Goal: Task Accomplishment & Management: Use online tool/utility

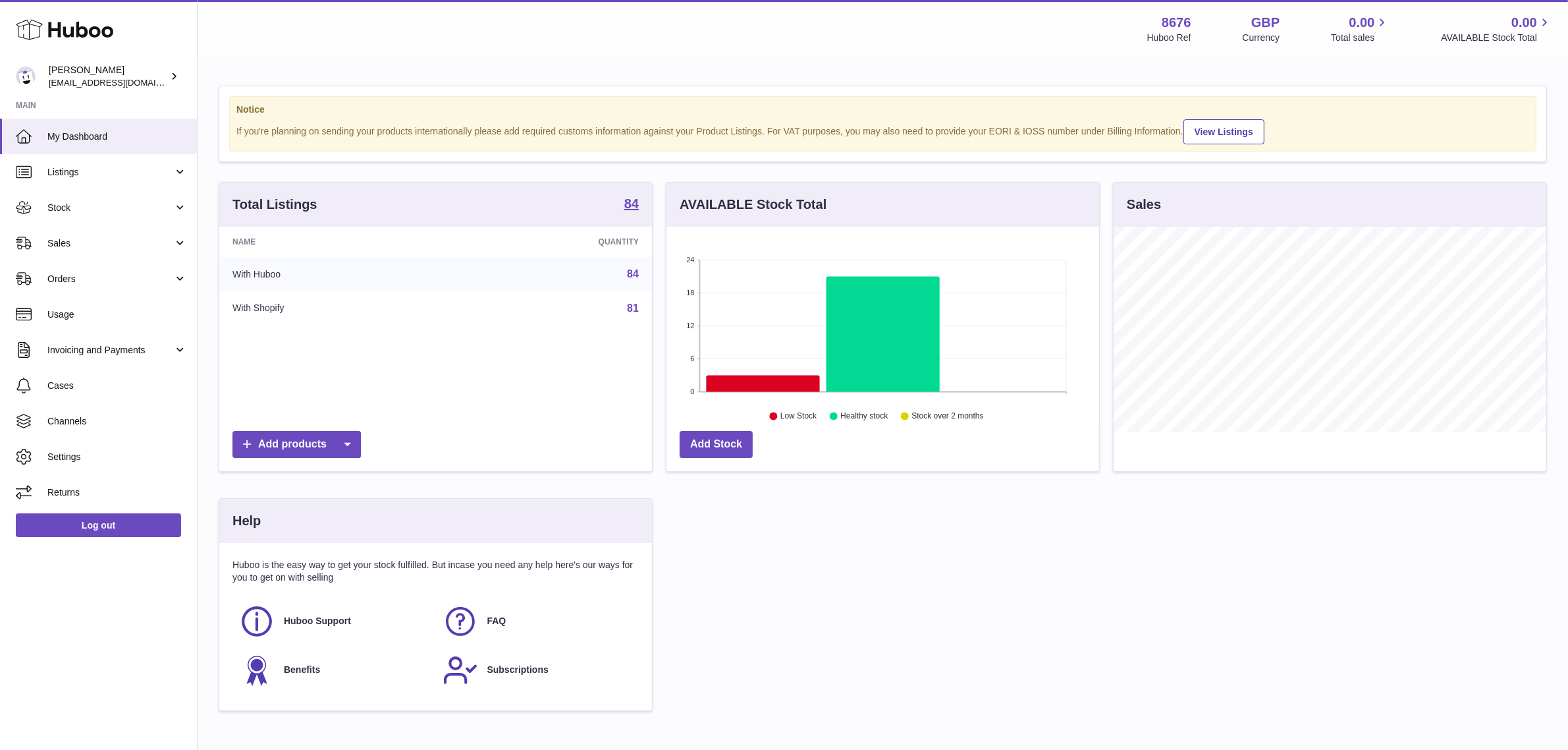
scroll to position [205, 433]
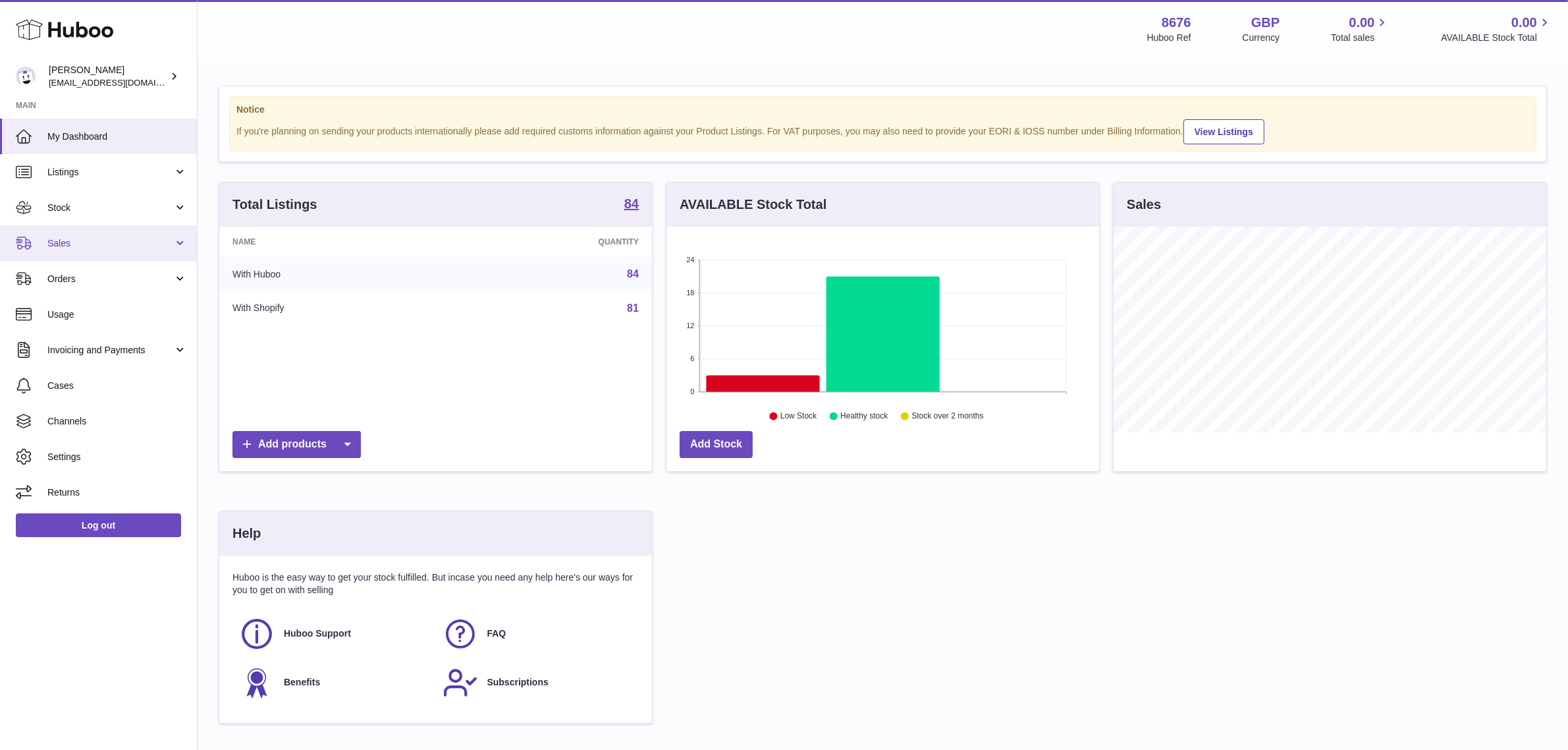
click at [96, 236] on link "Sales" at bounding box center [99, 243] width 197 height 36
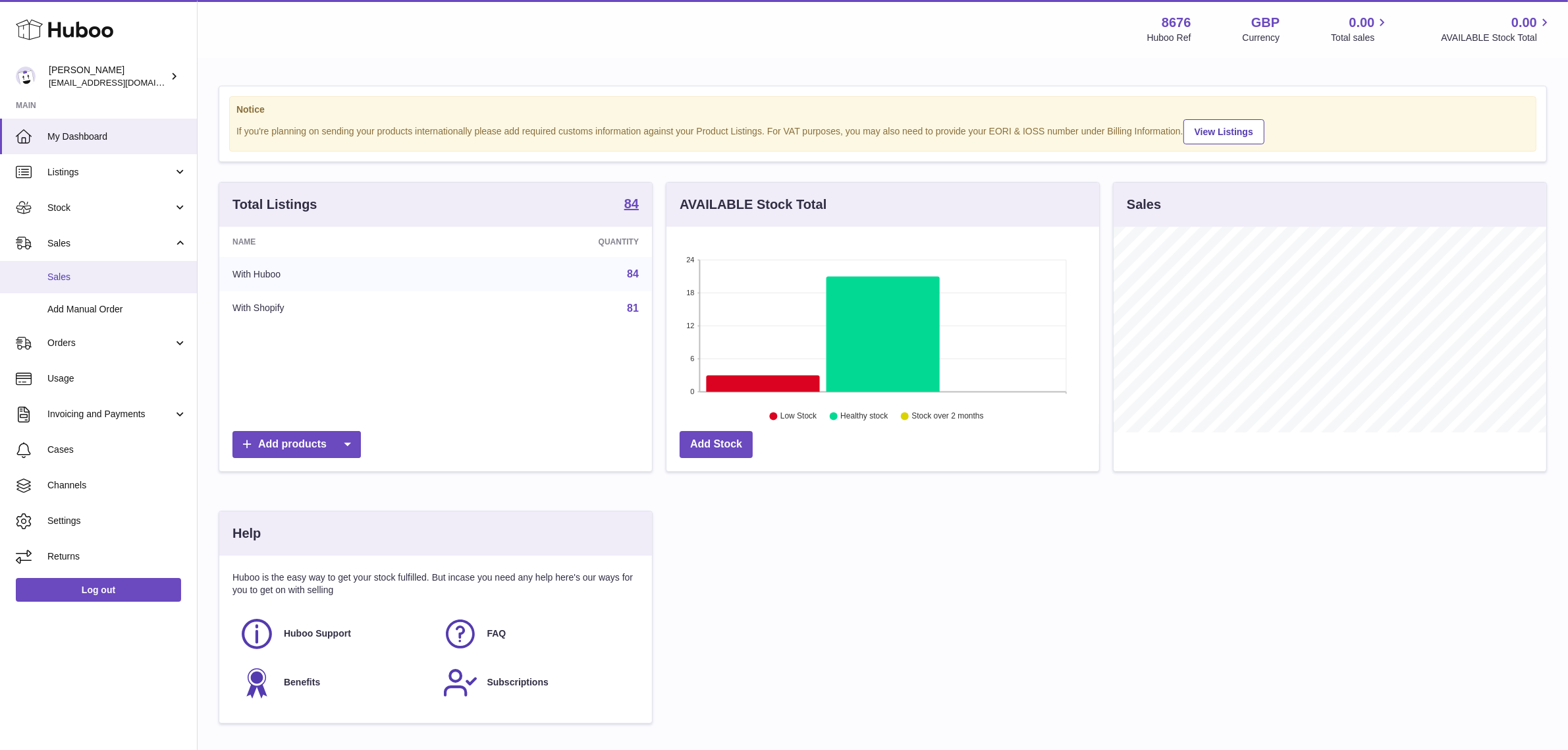
click at [89, 273] on span "Sales" at bounding box center [117, 276] width 139 height 13
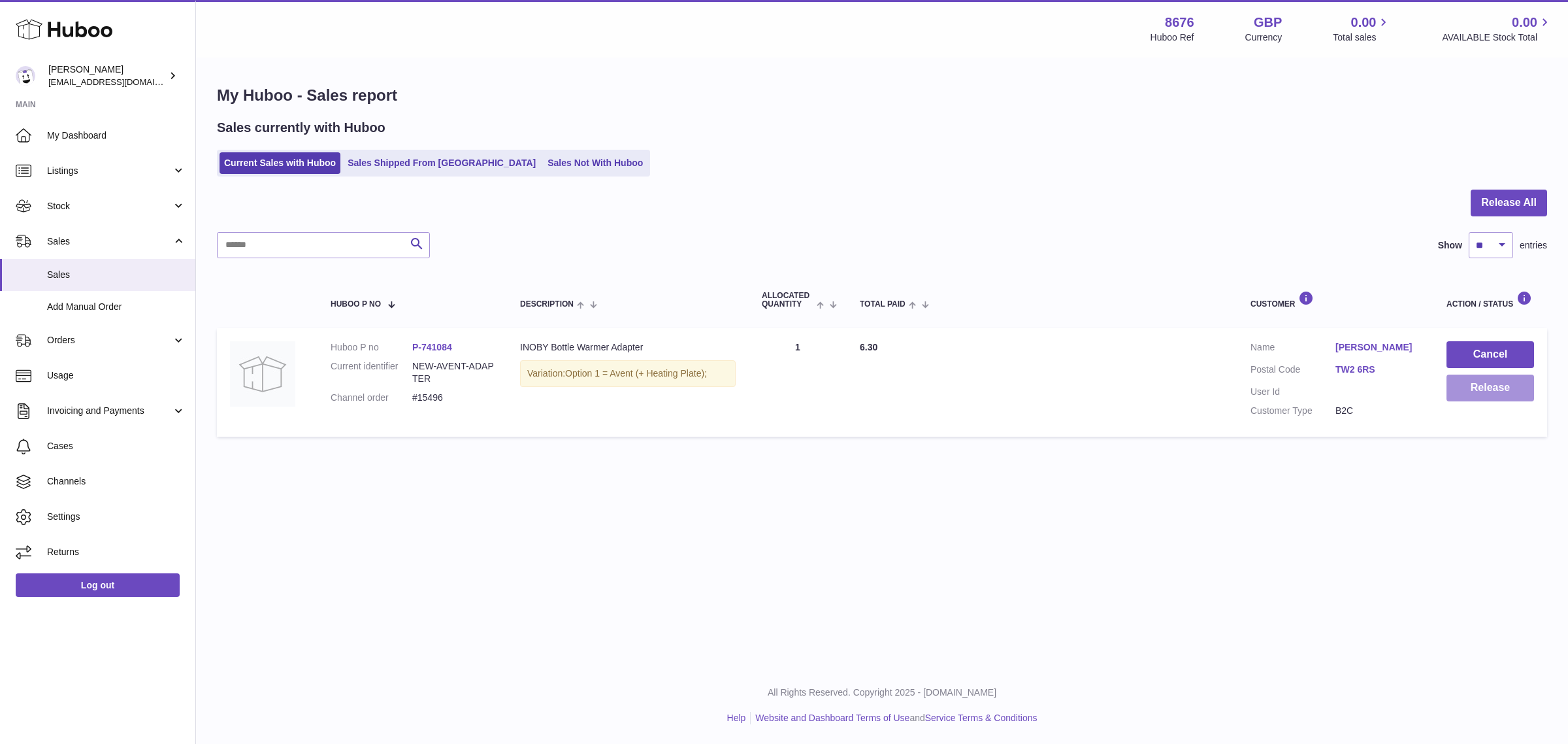
click at [1480, 390] on button "Release" at bounding box center [1490, 388] width 88 height 27
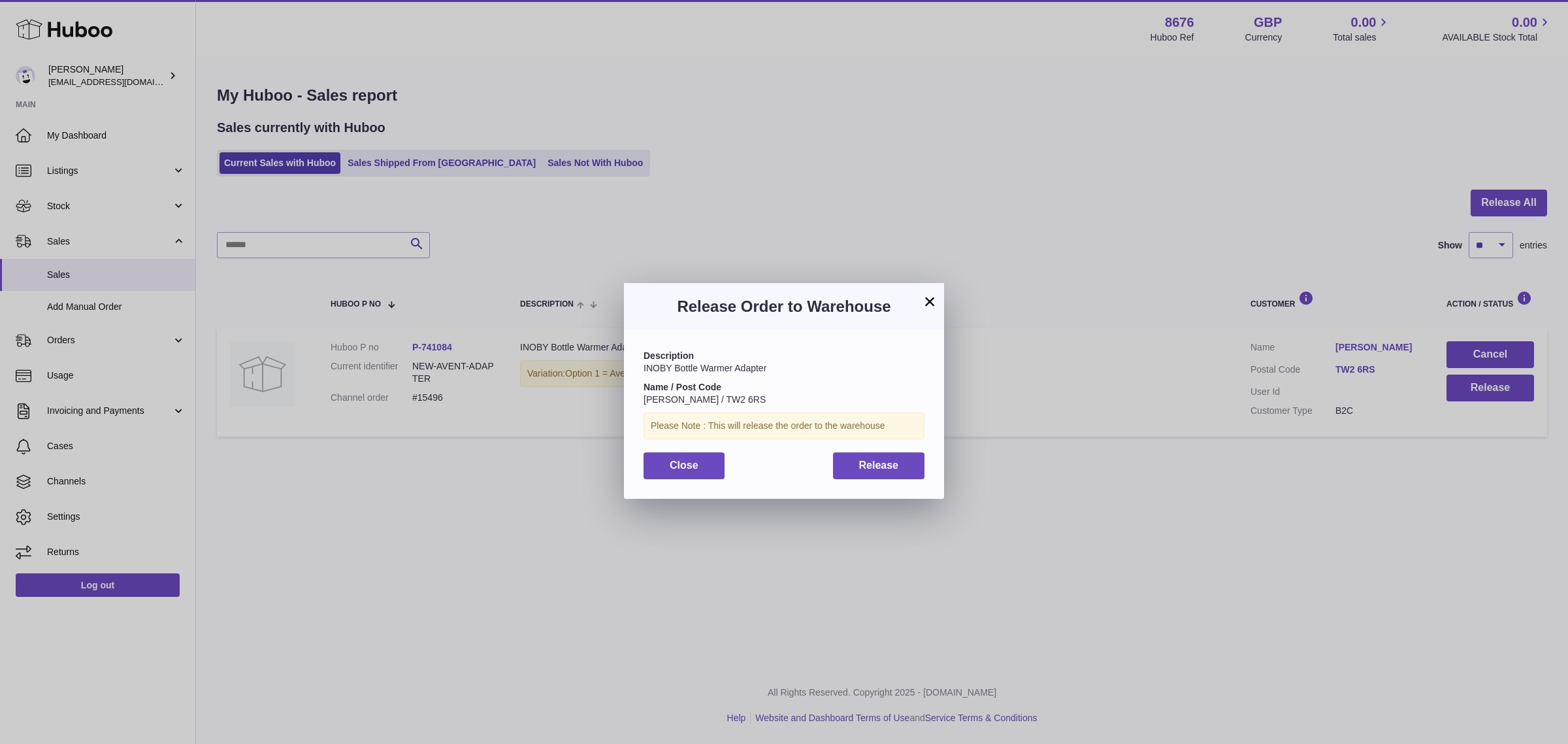
click at [916, 302] on h3 "Release Order to Warehouse" at bounding box center [784, 306] width 281 height 21
click at [922, 302] on button "×" at bounding box center [929, 301] width 16 height 16
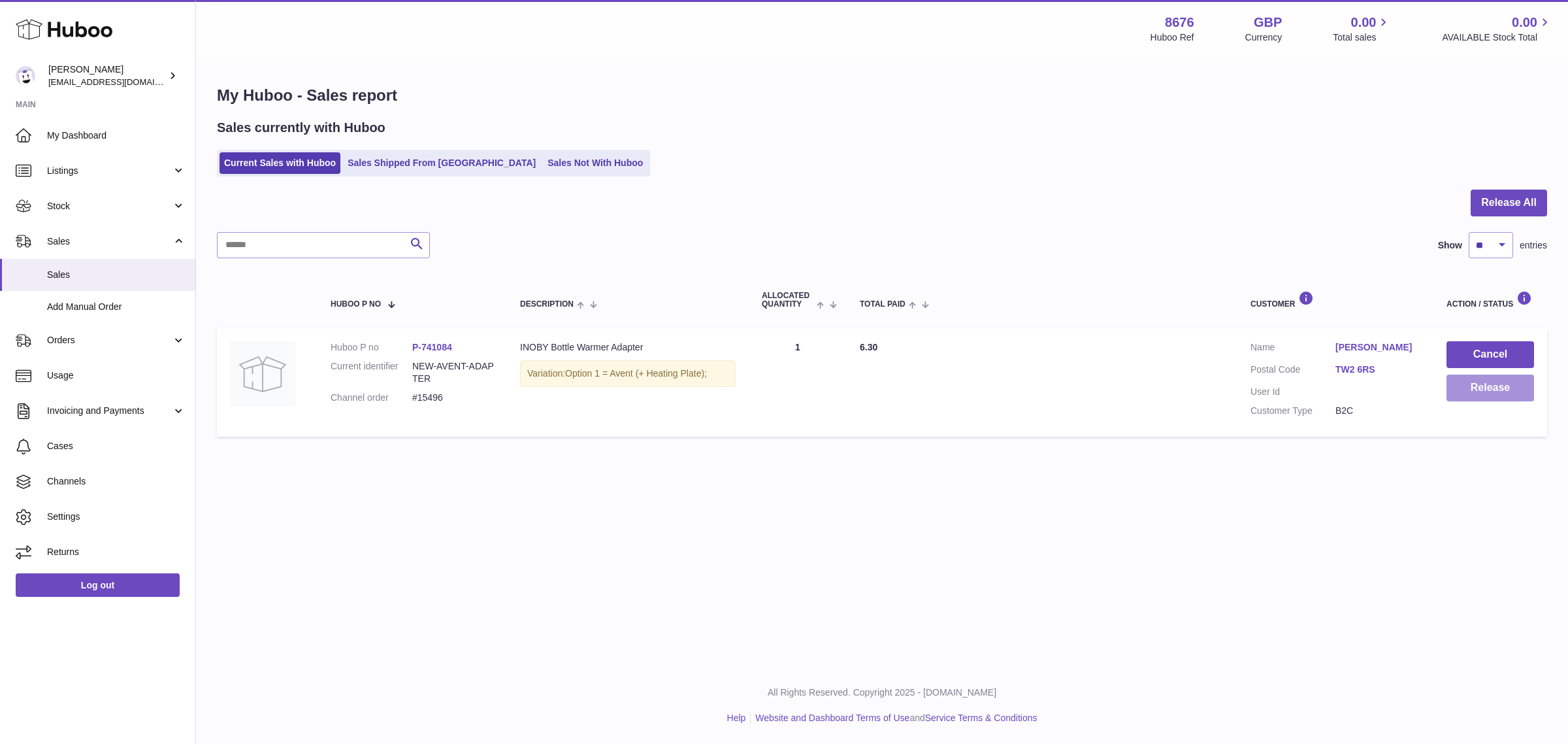
click at [1508, 382] on button "Release" at bounding box center [1490, 388] width 88 height 27
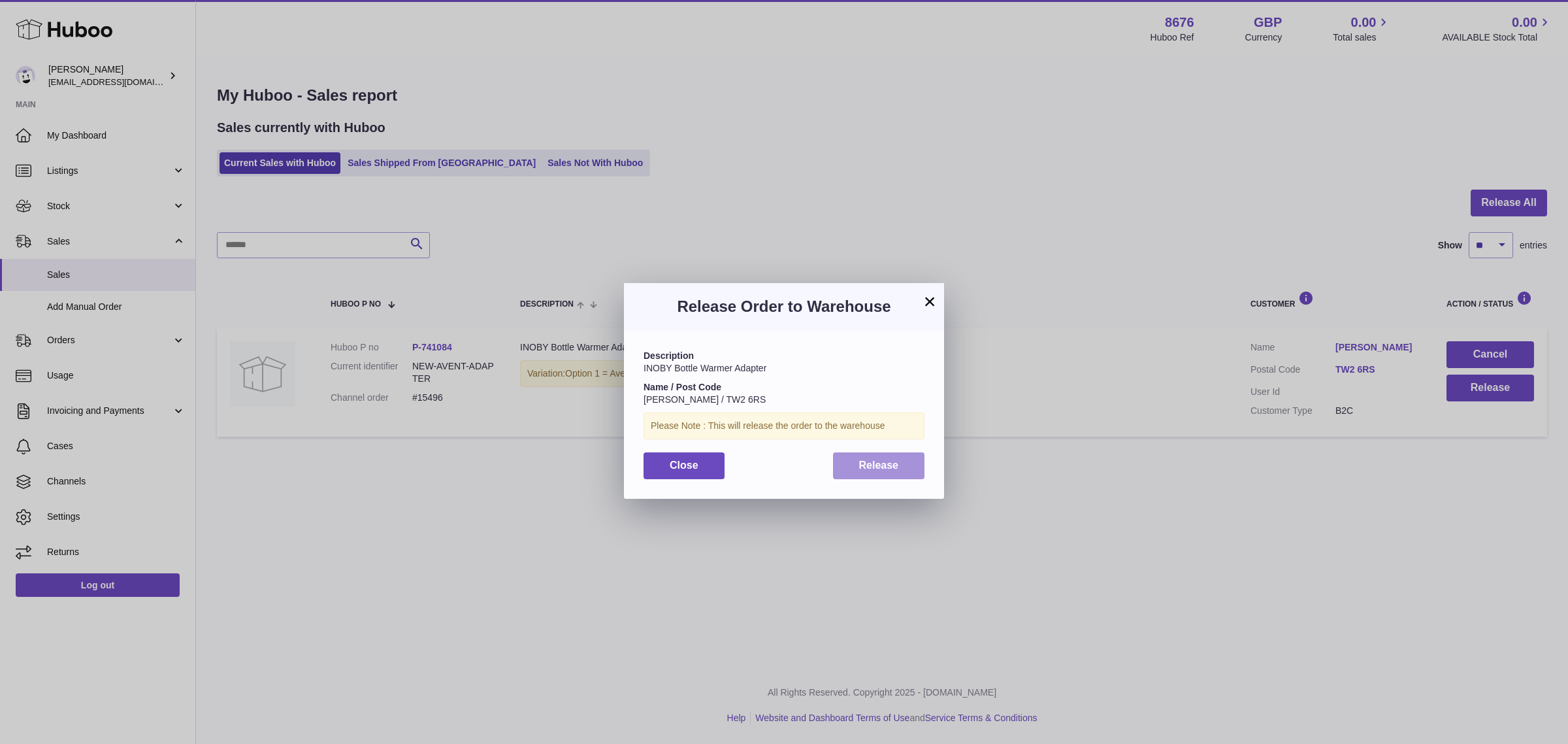
click at [876, 460] on span "Release" at bounding box center [879, 465] width 40 height 11
